Goal: Navigation & Orientation: Find specific page/section

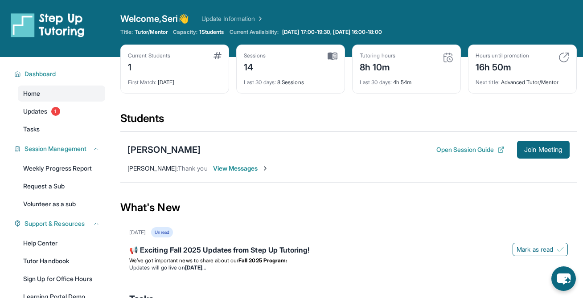
click at [232, 9] on div "Open sidebar Welcome, Seri 👋 Update Information Title: Tutor/Mentor Capacity: 1…" at bounding box center [291, 28] width 583 height 57
click at [56, 114] on span "1" at bounding box center [55, 111] width 9 height 9
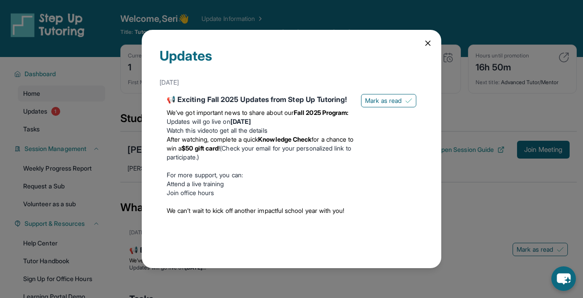
click at [124, 105] on div "Updates [DATE] 📢 Exciting Fall 2025 Updates from Step Up Tutoring! We’ve got im…" at bounding box center [291, 149] width 583 height 298
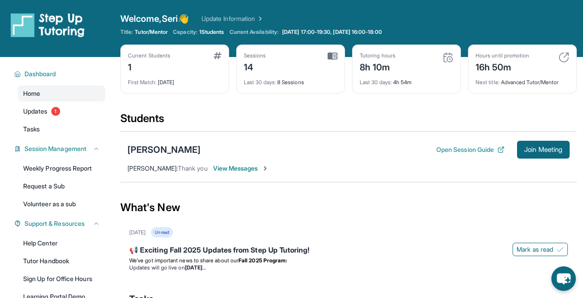
click at [53, 137] on div "Dashboard Home Updates 1 Tasks Session Management Weekly Progress Report Reques…" at bounding box center [57, 202] width 114 height 291
click at [48, 132] on link "Tasks" at bounding box center [61, 129] width 87 height 16
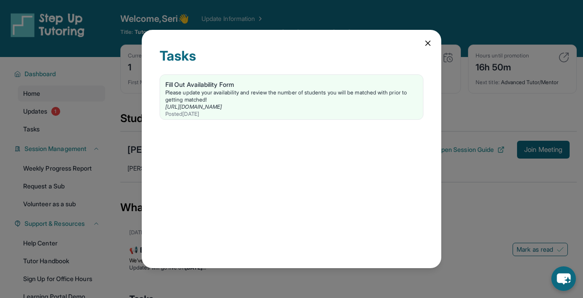
click at [116, 138] on div "Tasks Fill Out Availability Form Please update your availability and review the…" at bounding box center [291, 149] width 583 height 298
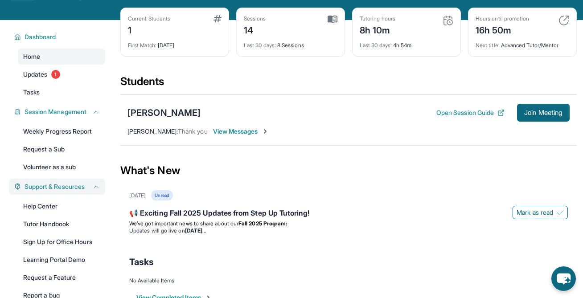
scroll to position [39, 0]
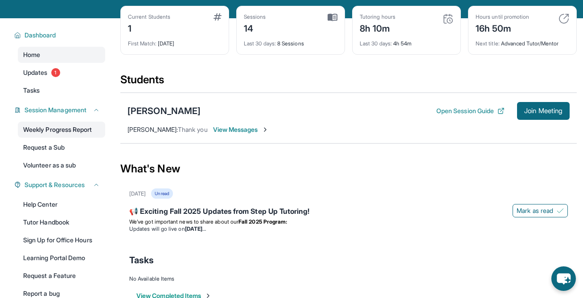
click at [67, 131] on link "Weekly Progress Report" at bounding box center [61, 130] width 87 height 16
